Goal: Find specific page/section: Find specific page/section

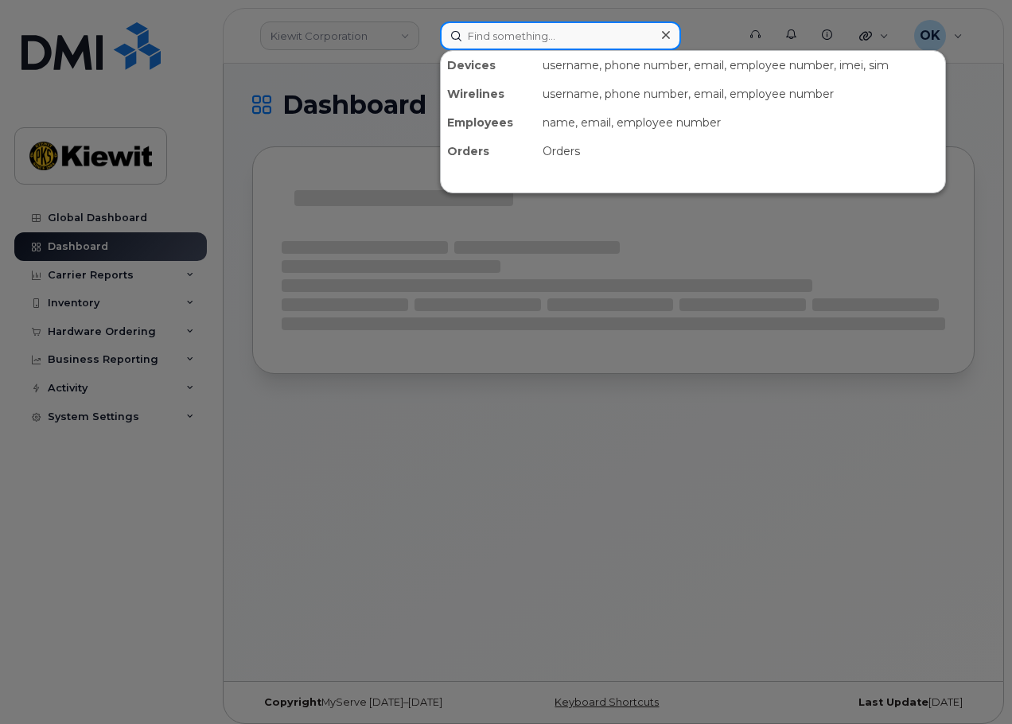
click at [494, 33] on input at bounding box center [560, 35] width 241 height 29
click at [543, 30] on input at bounding box center [560, 35] width 241 height 29
paste input "00384083"
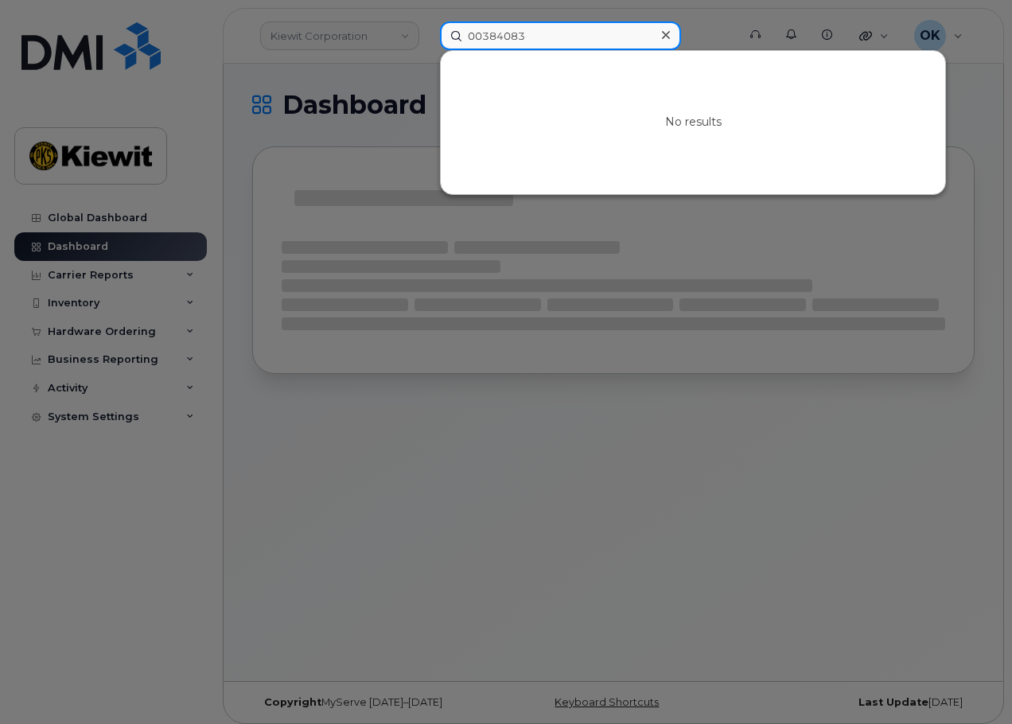
click at [490, 36] on input "00384083" at bounding box center [560, 35] width 241 height 29
type input "384083"
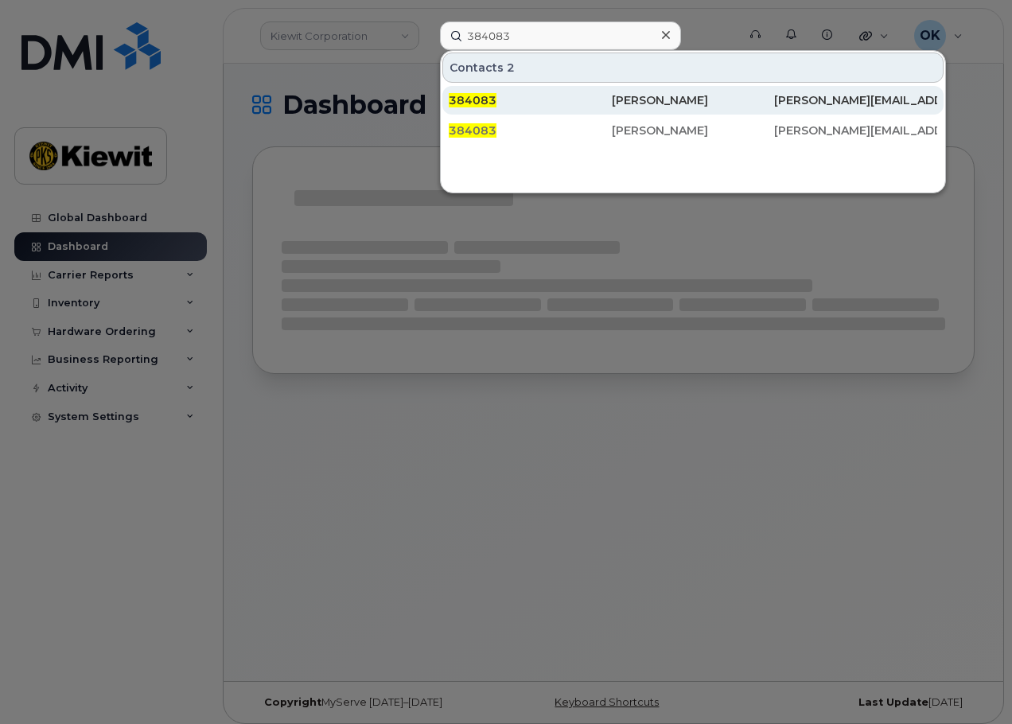
click at [653, 97] on div "[PERSON_NAME]" at bounding box center [693, 100] width 163 height 16
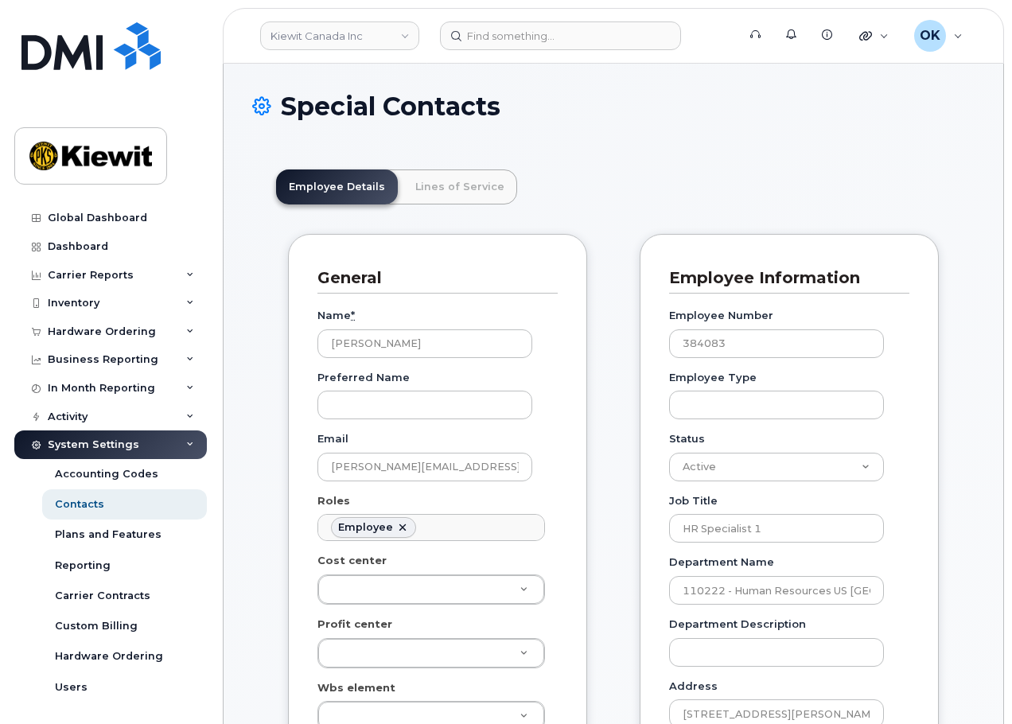
scroll to position [47, 0]
click at [487, 170] on link "Lines of Service" at bounding box center [460, 186] width 115 height 35
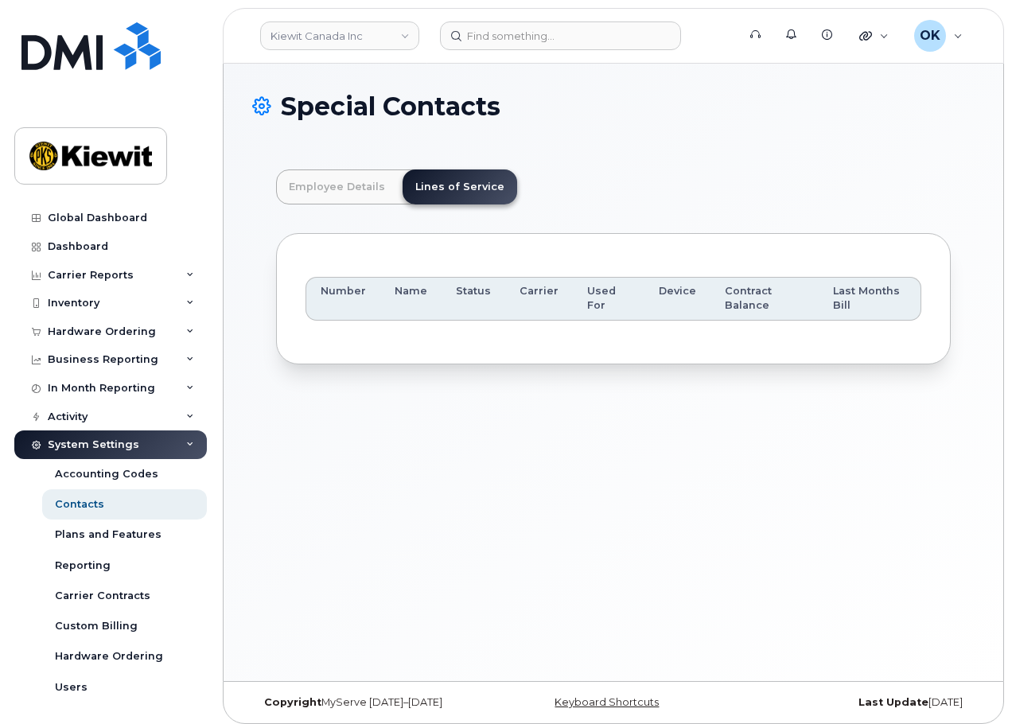
click at [543, 128] on div "Special Contacts" at bounding box center [613, 118] width 722 height 53
click at [411, 552] on div "Special Contacts Employee Details Lines of Service General Name * [PERSON_NAME]…" at bounding box center [614, 372] width 780 height 617
click at [597, 500] on div "Special Contacts Employee Details Lines of Service General Name * [PERSON_NAME]…" at bounding box center [614, 372] width 780 height 617
